Goal: Communication & Community: Answer question/provide support

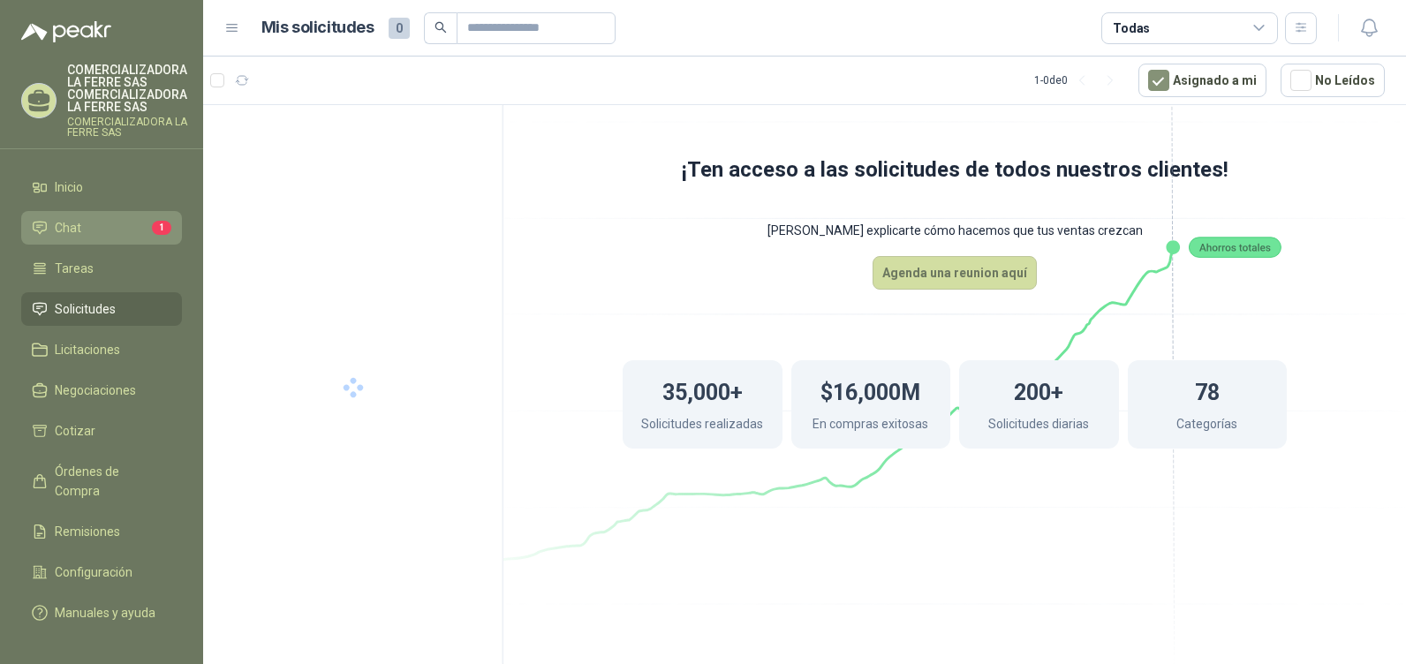
click at [105, 222] on li "Chat 1" at bounding box center [101, 227] width 139 height 19
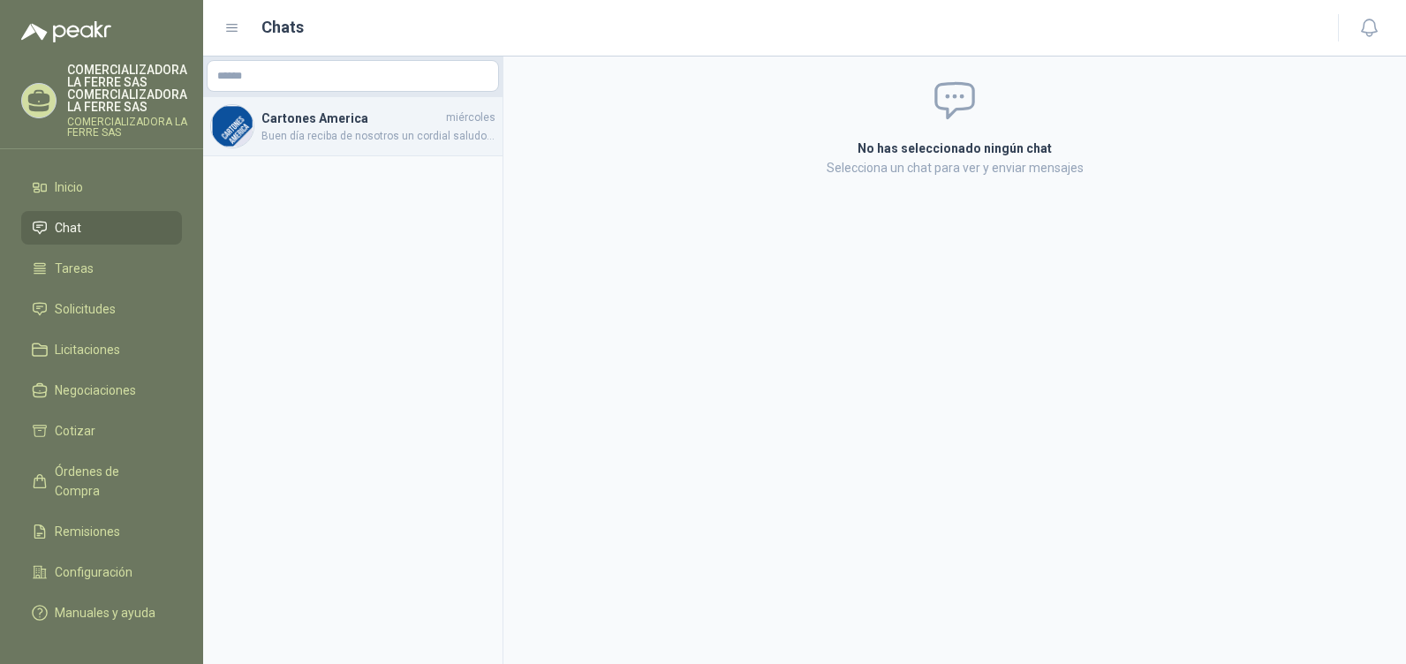
click at [349, 128] on span "Buen día reciba de nosotros un cordial saludo, es un gusto para nosotros atende…" at bounding box center [378, 136] width 234 height 17
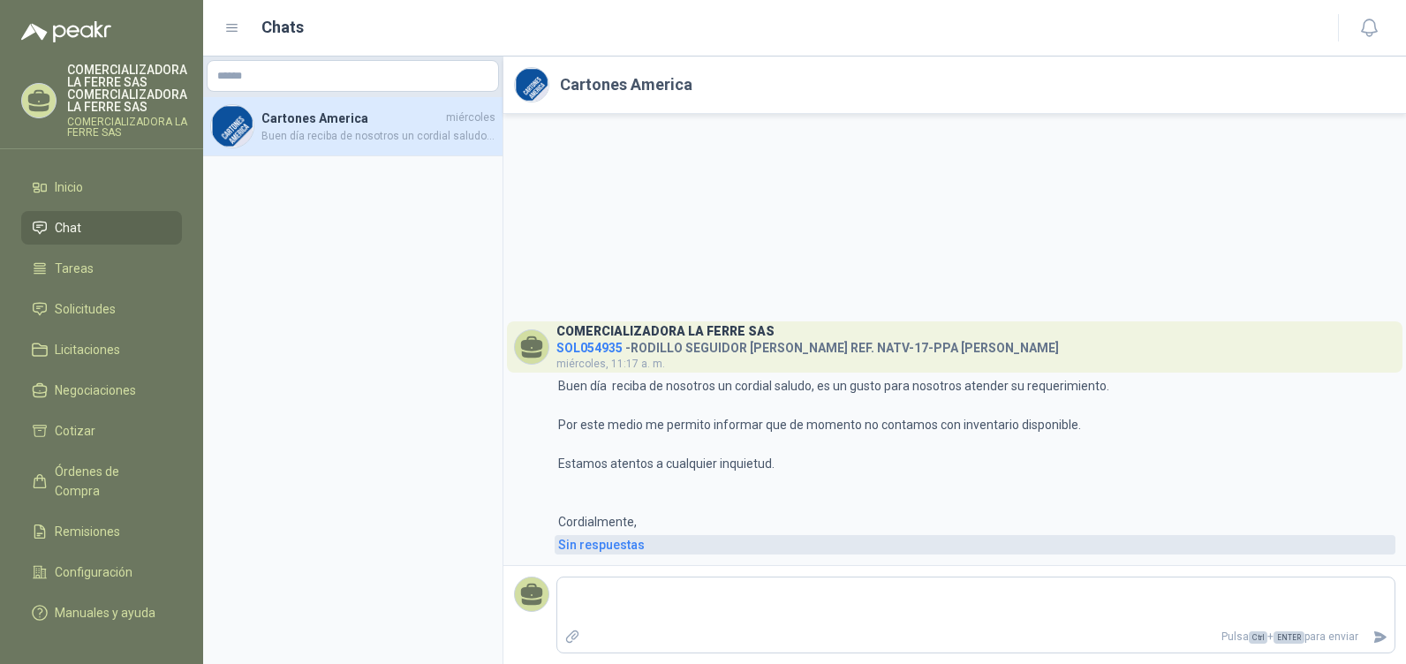
click at [597, 540] on div "Sin respuestas" at bounding box center [601, 544] width 87 height 19
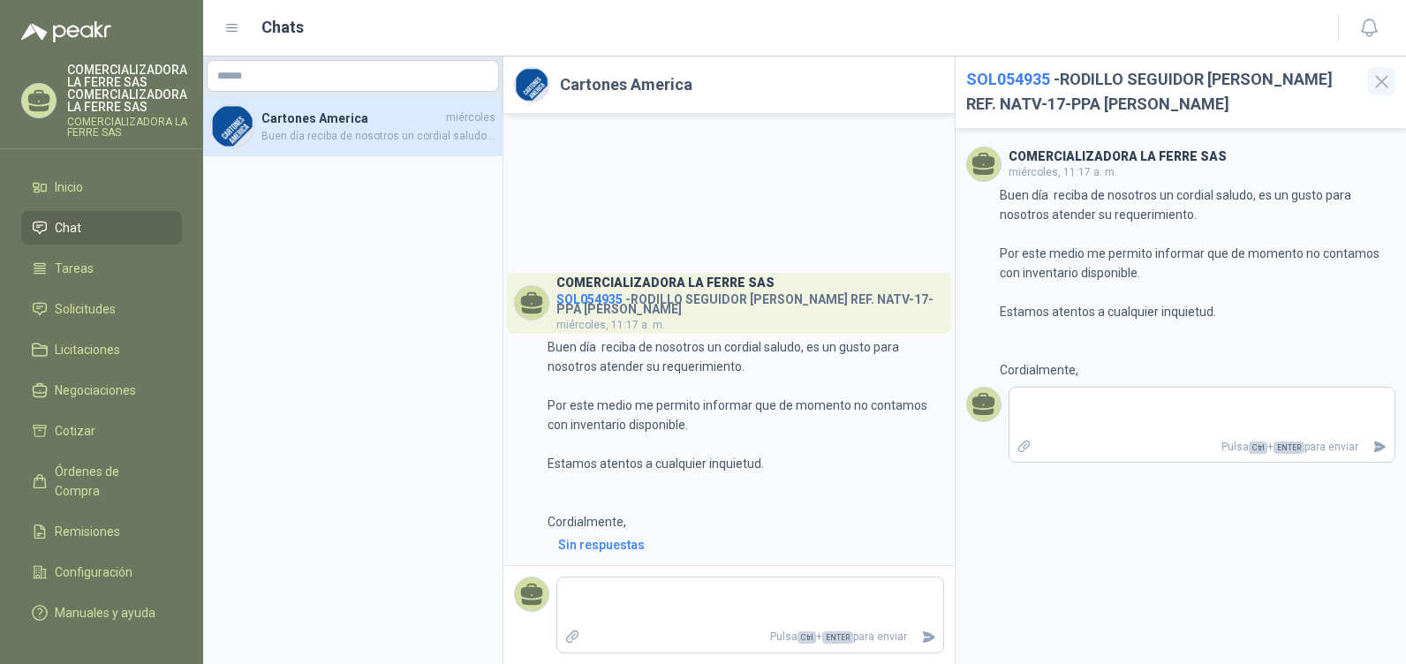
click at [1382, 85] on icon "button" at bounding box center [1381, 82] width 22 height 22
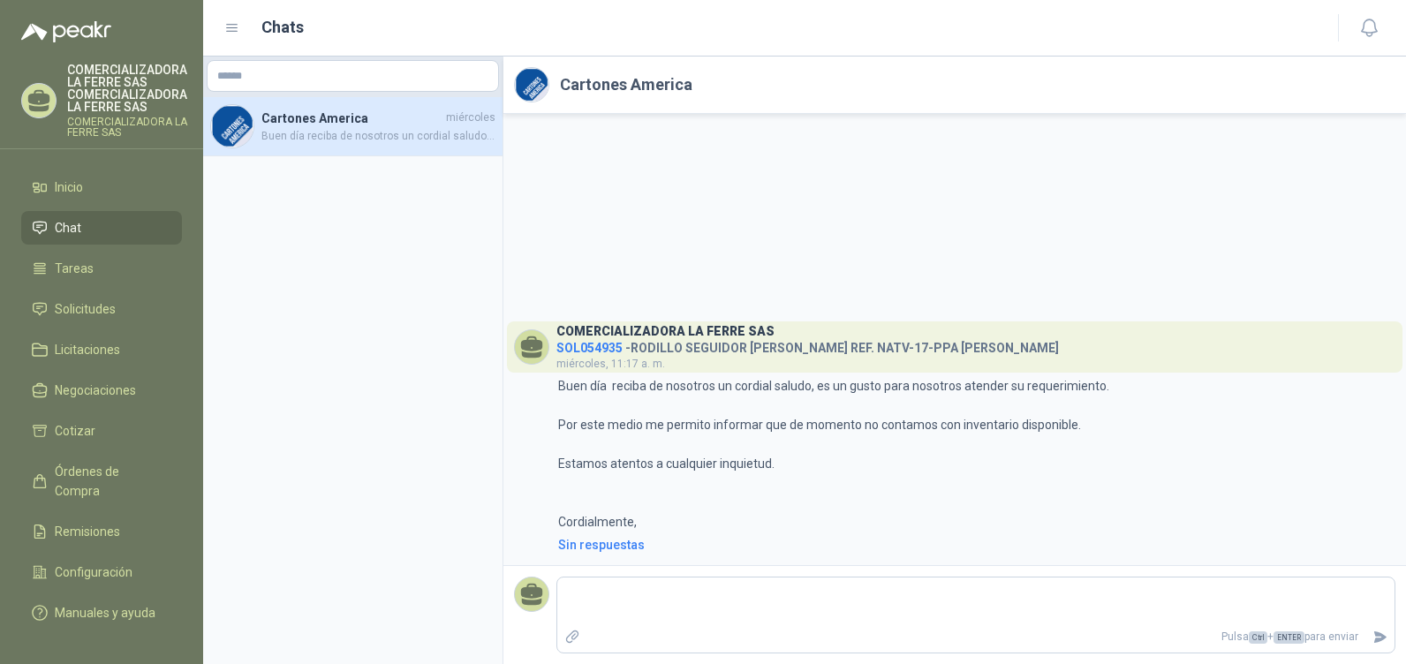
click at [102, 251] on ul "Inicio Chat Tareas Solicitudes Licitaciones Negociaciones Cotizar Órdenes de Co…" at bounding box center [101, 395] width 203 height 451
click at [87, 286] on ul "Inicio Chat Tareas Solicitudes Licitaciones Negociaciones Cotizar Órdenes de Co…" at bounding box center [101, 395] width 203 height 451
click at [138, 433] on li "Cotizar" at bounding box center [101, 430] width 139 height 19
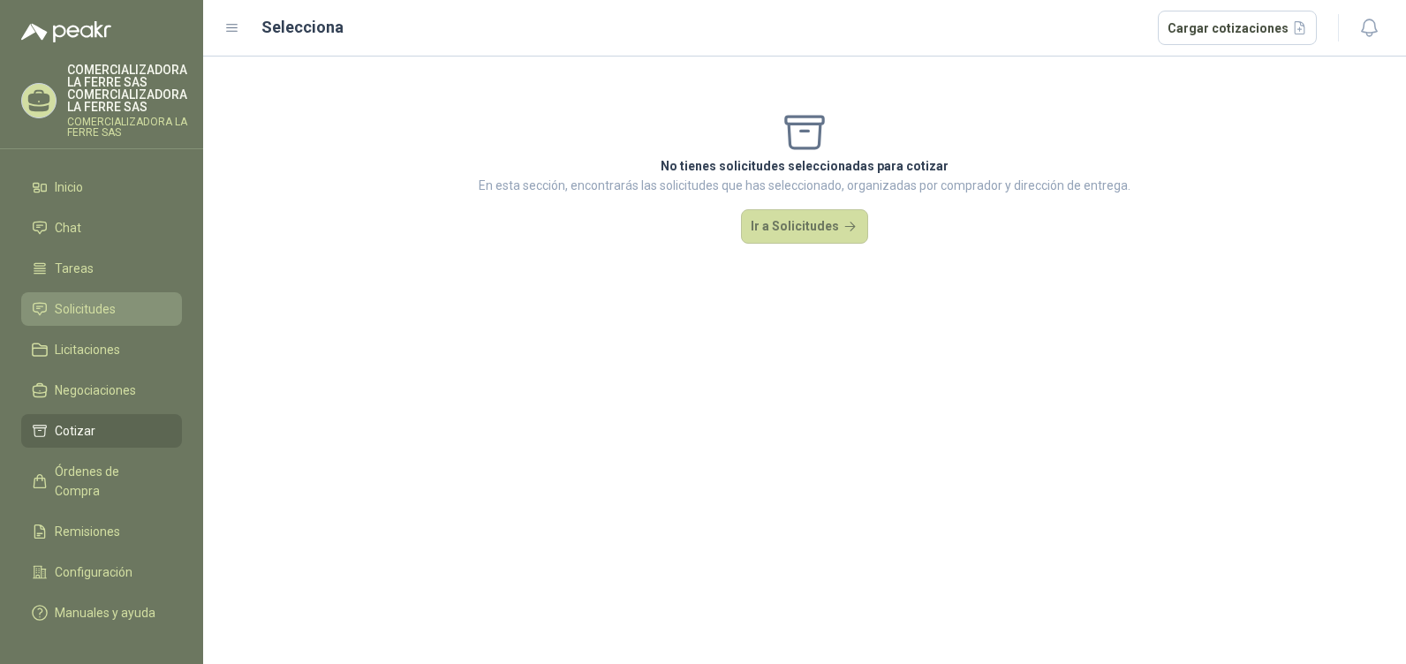
click at [106, 306] on span "Solicitudes" at bounding box center [85, 308] width 61 height 19
